Goal: Navigation & Orientation: Understand site structure

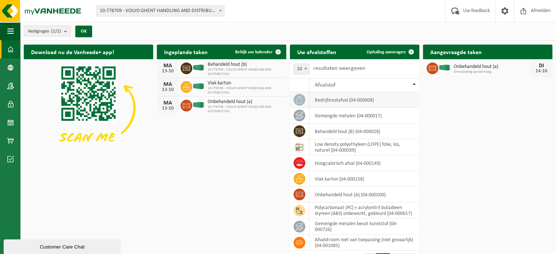
click at [338, 101] on td "bedrijfsrestafval (04-000008)" at bounding box center [364, 100] width 110 height 16
click at [410, 50] on span at bounding box center [411, 52] width 15 height 15
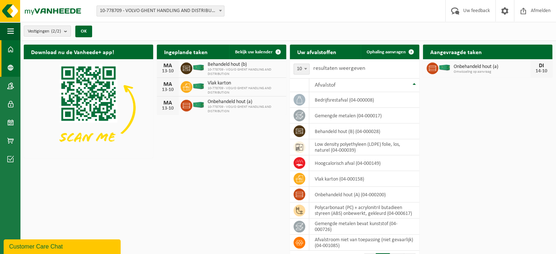
click at [9, 68] on span at bounding box center [10, 68] width 7 height 18
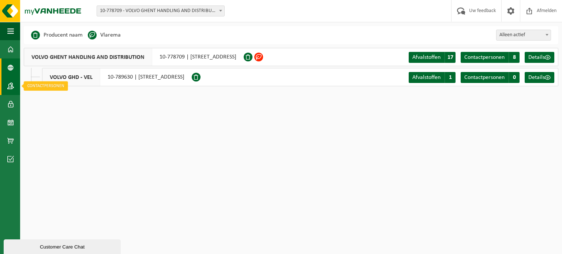
click at [11, 86] on span at bounding box center [10, 86] width 7 height 18
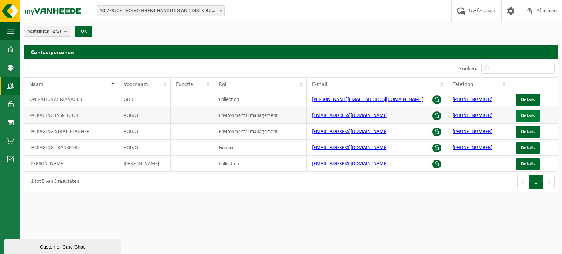
click at [527, 116] on span "Details" at bounding box center [528, 115] width 14 height 5
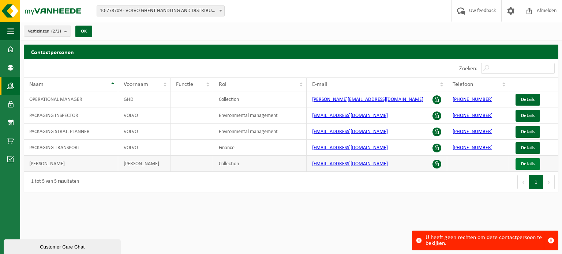
click at [529, 162] on span "Details" at bounding box center [528, 164] width 14 height 5
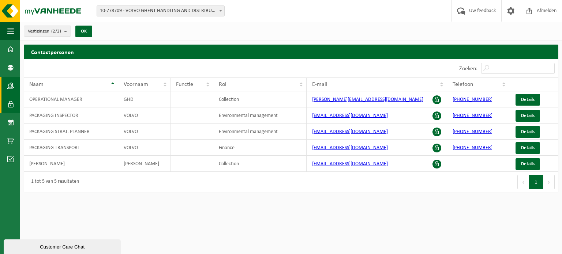
click at [12, 103] on span at bounding box center [10, 104] width 7 height 18
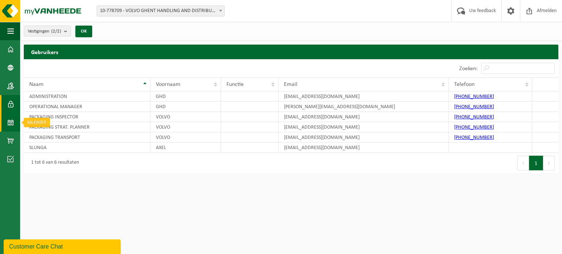
click at [9, 122] on span at bounding box center [10, 122] width 7 height 18
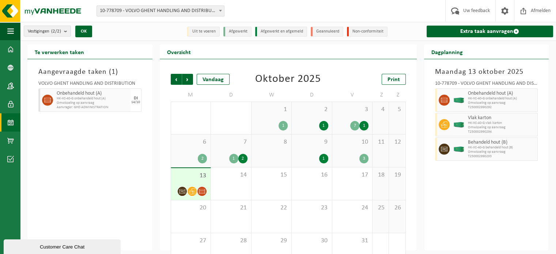
scroll to position [19, 0]
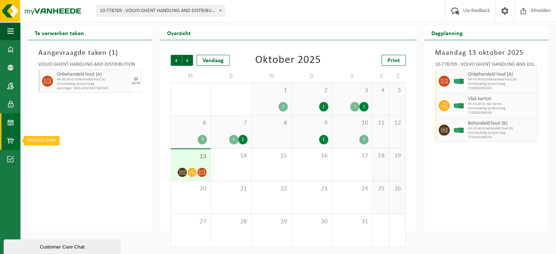
click at [3, 136] on link "Product Shop" at bounding box center [10, 141] width 20 height 18
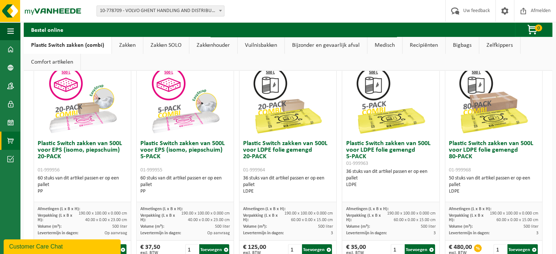
scroll to position [256, 0]
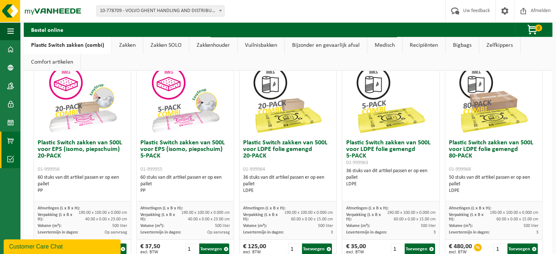
click at [11, 162] on span at bounding box center [10, 159] width 7 height 18
